Goal: Navigation & Orientation: Find specific page/section

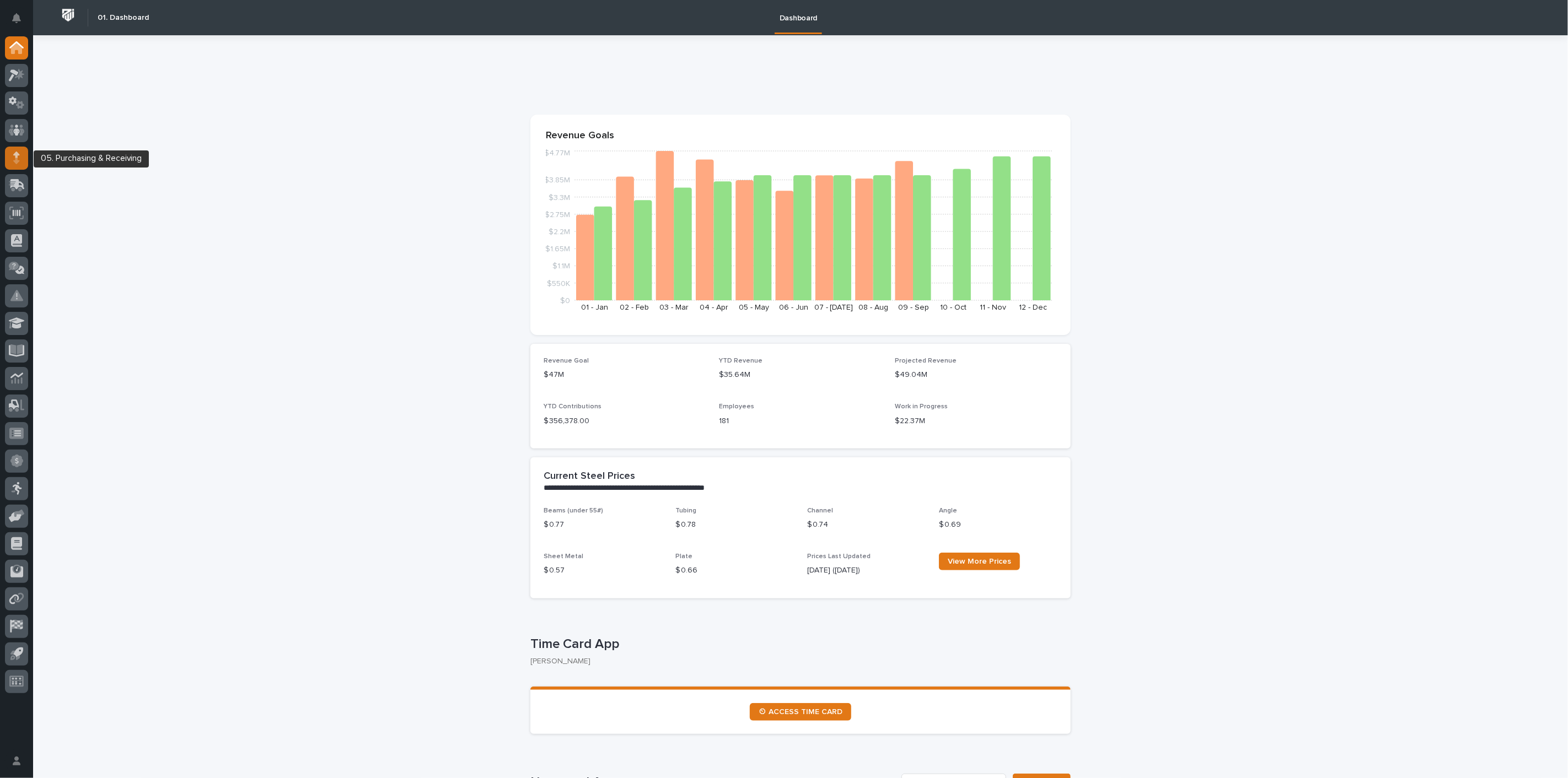
click at [13, 158] on icon at bounding box center [17, 158] width 7 height 13
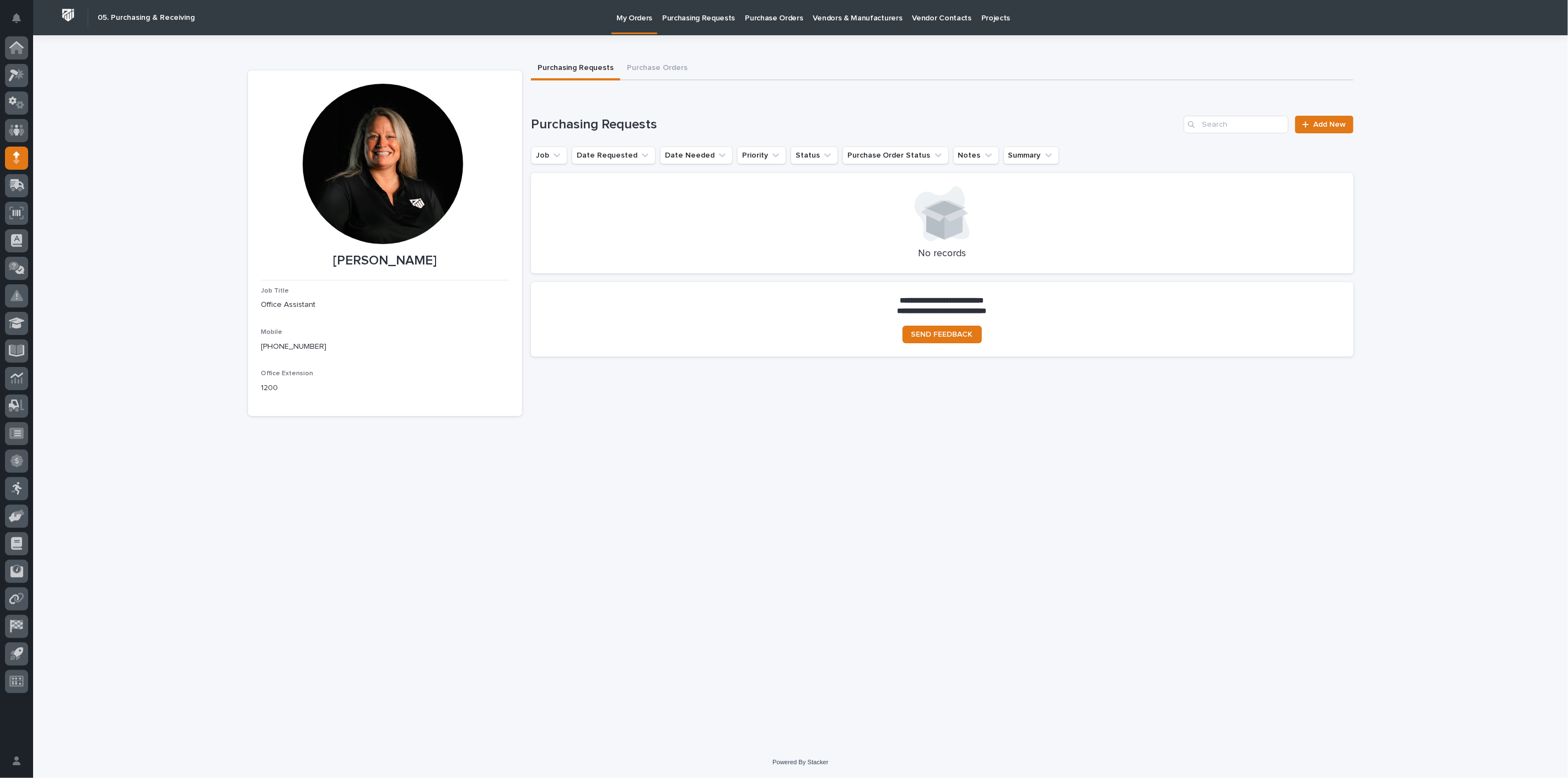
click at [687, 17] on p "Purchasing Requests" at bounding box center [699, 11] width 73 height 23
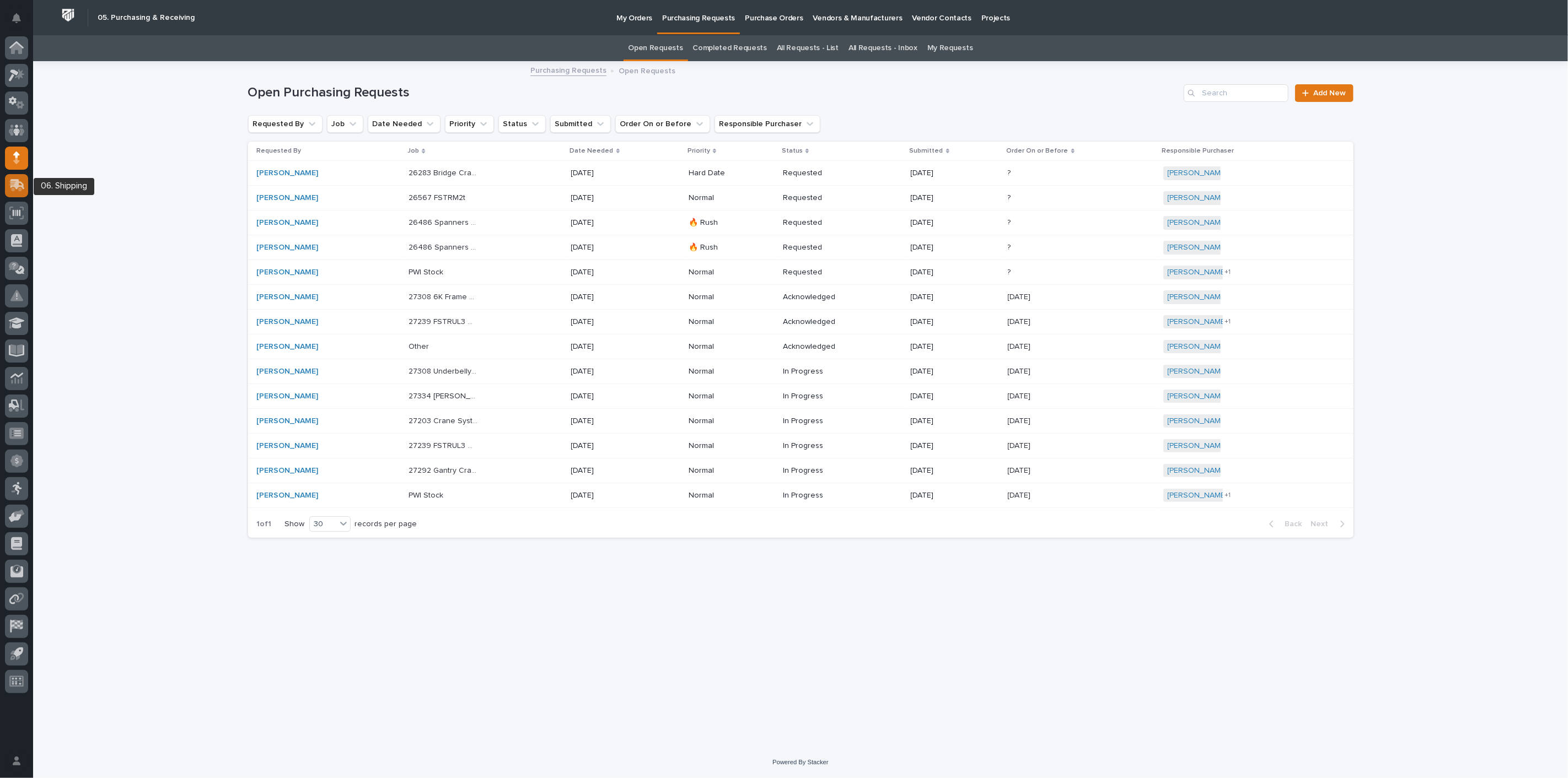
click at [26, 184] on div at bounding box center [16, 186] width 23 height 23
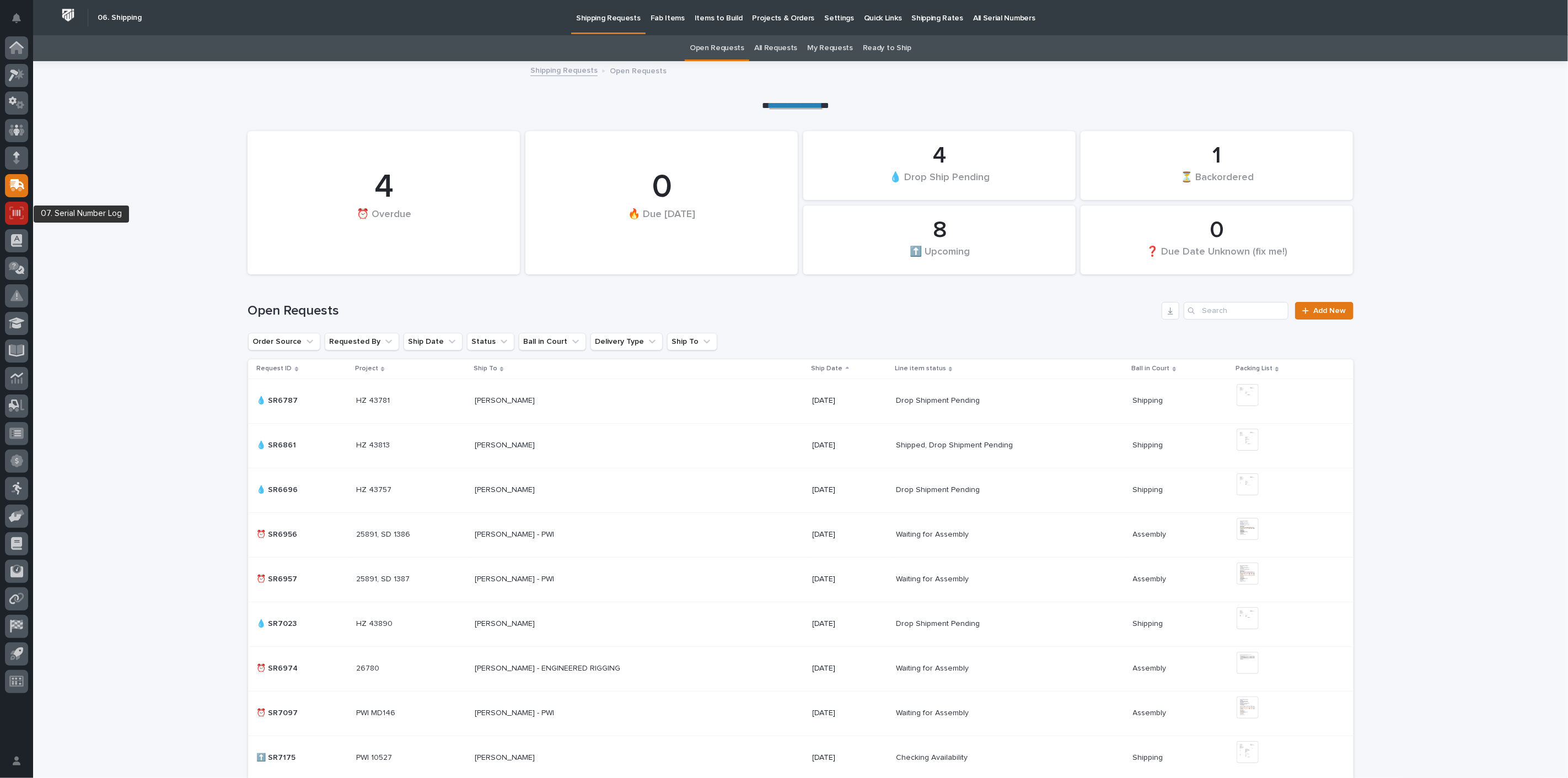
click at [18, 212] on icon at bounding box center [16, 213] width 7 height 7
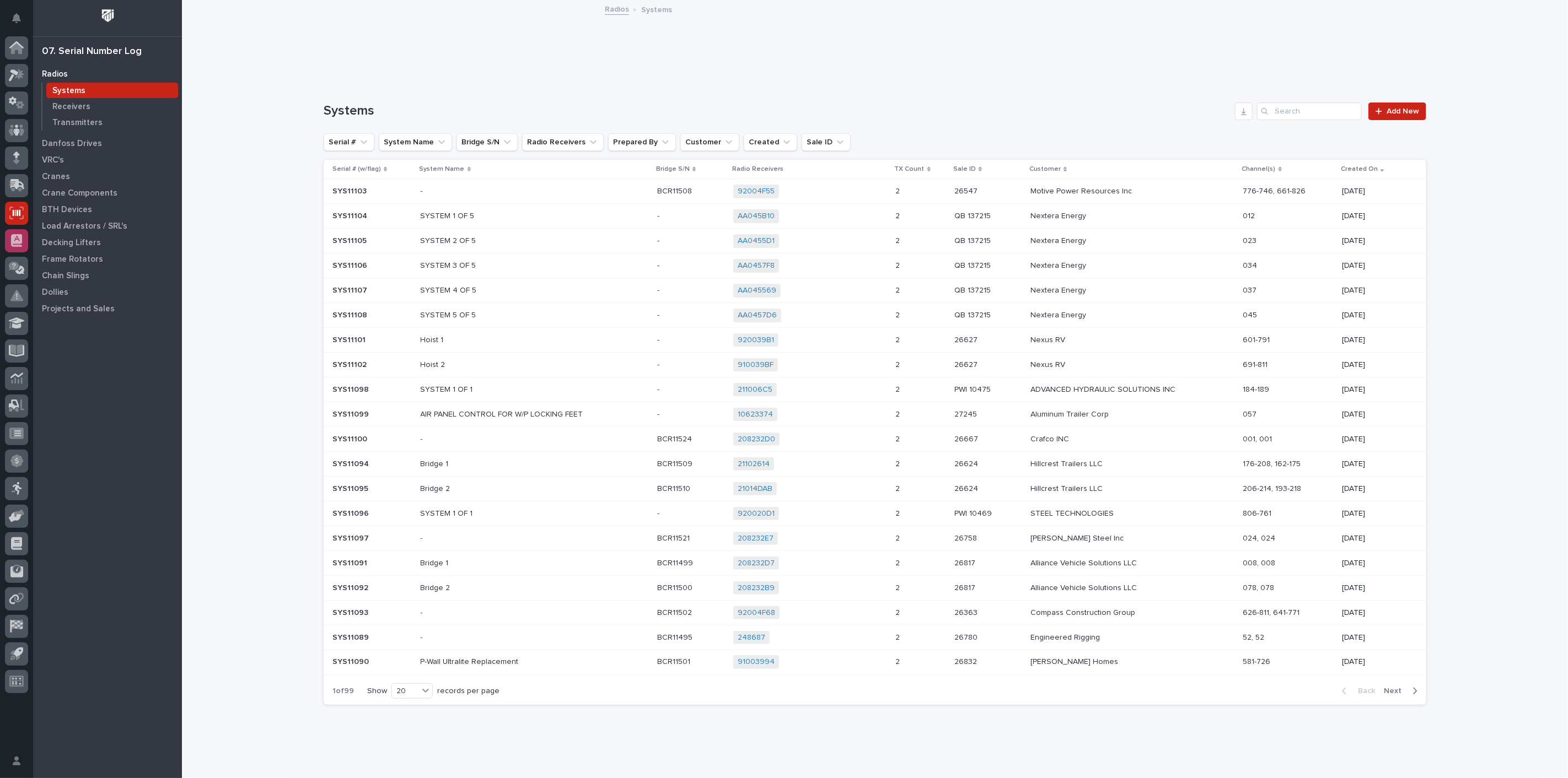
click at [11, 238] on icon at bounding box center [16, 240] width 11 height 13
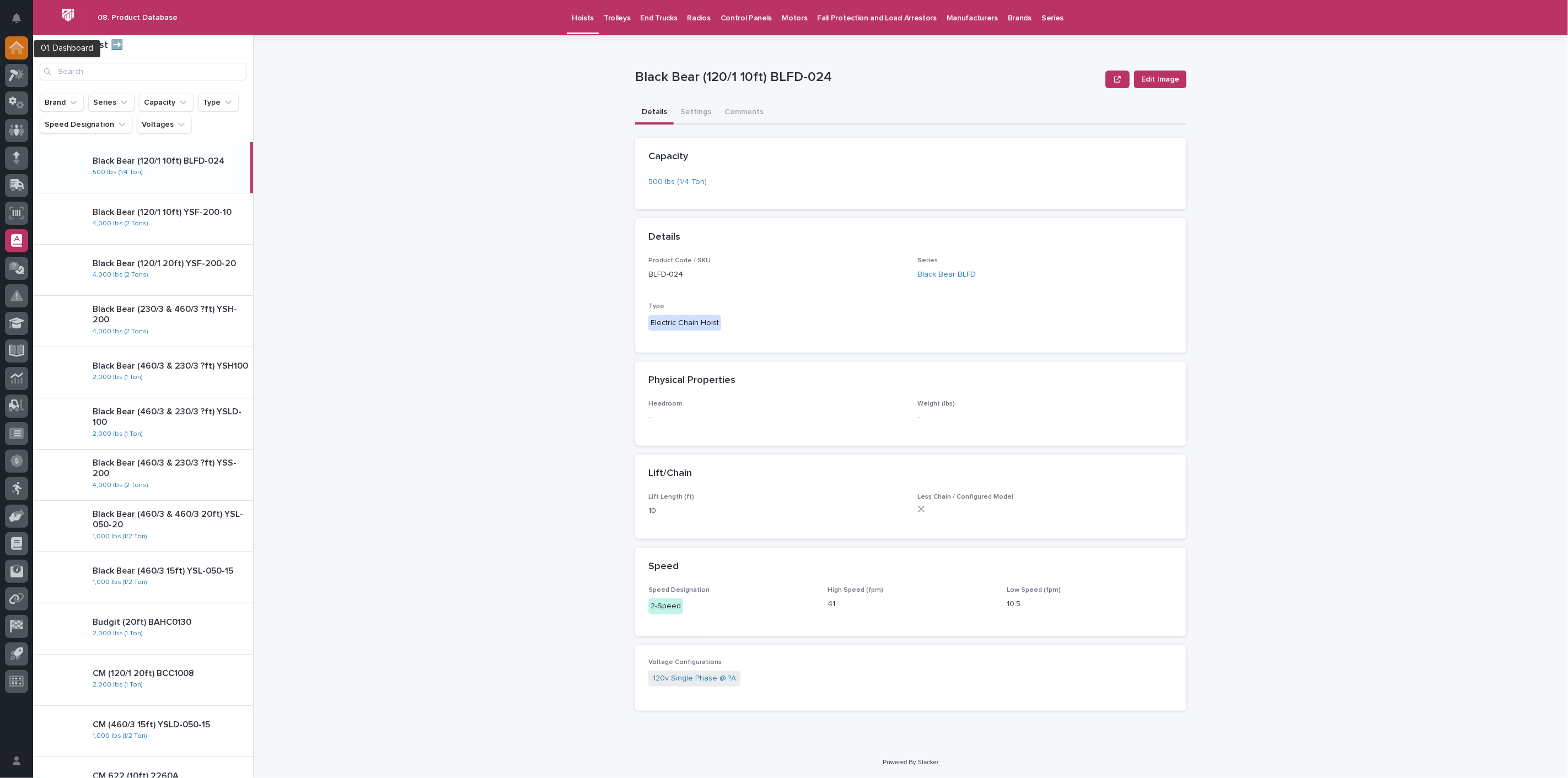
click at [8, 48] on div at bounding box center [16, 48] width 23 height 23
